Goal: Navigation & Orientation: Find specific page/section

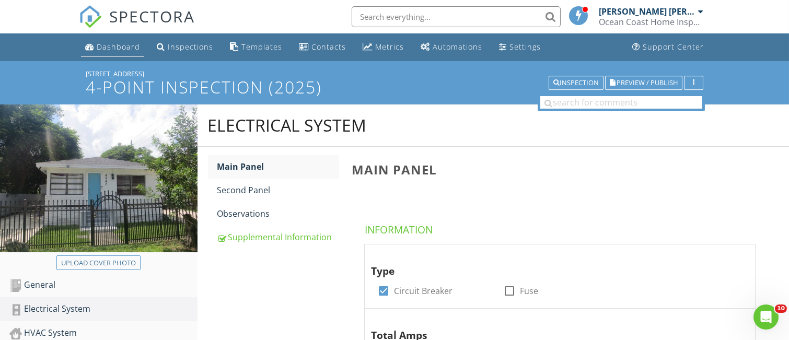
click at [118, 44] on div "Dashboard" at bounding box center [118, 47] width 43 height 10
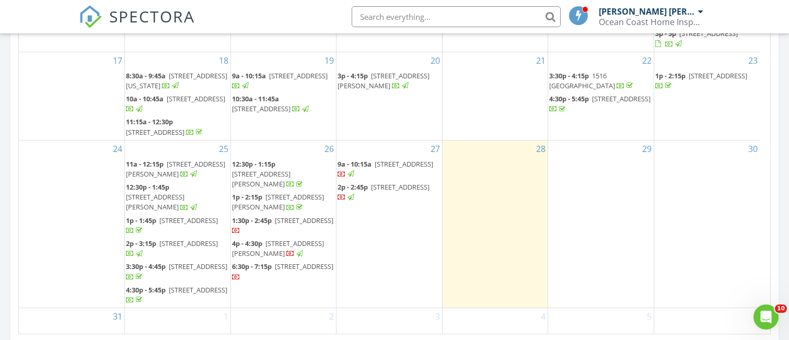
scroll to position [626, 0]
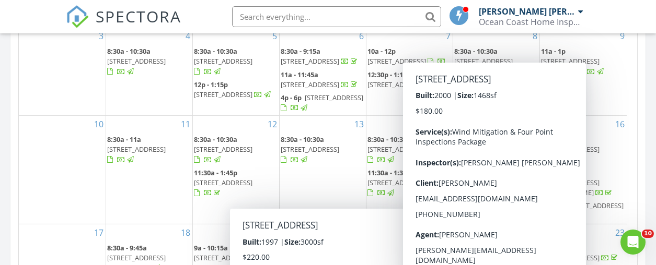
scroll to position [5, 5]
